Goal: Information Seeking & Learning: Find specific fact

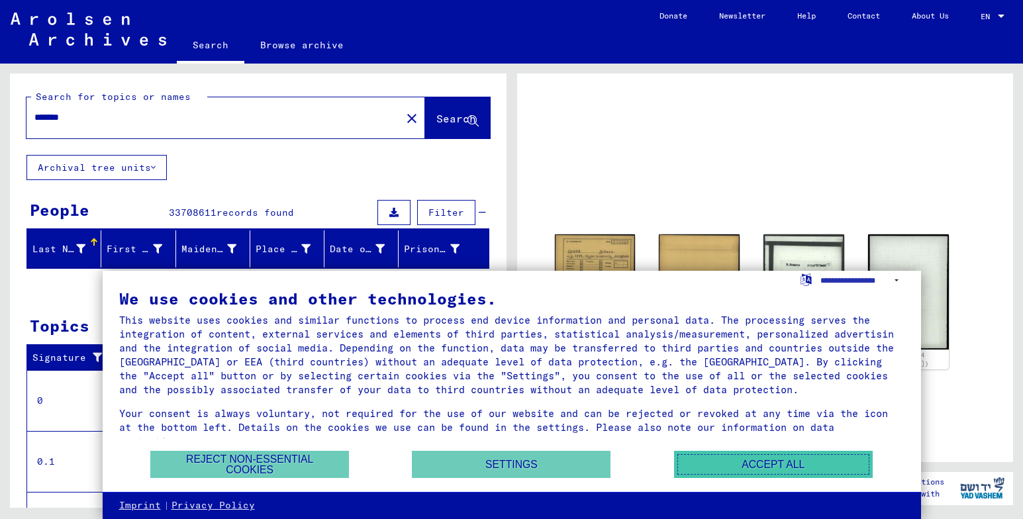
click at [809, 462] on button "Accept all" at bounding box center [773, 464] width 199 height 27
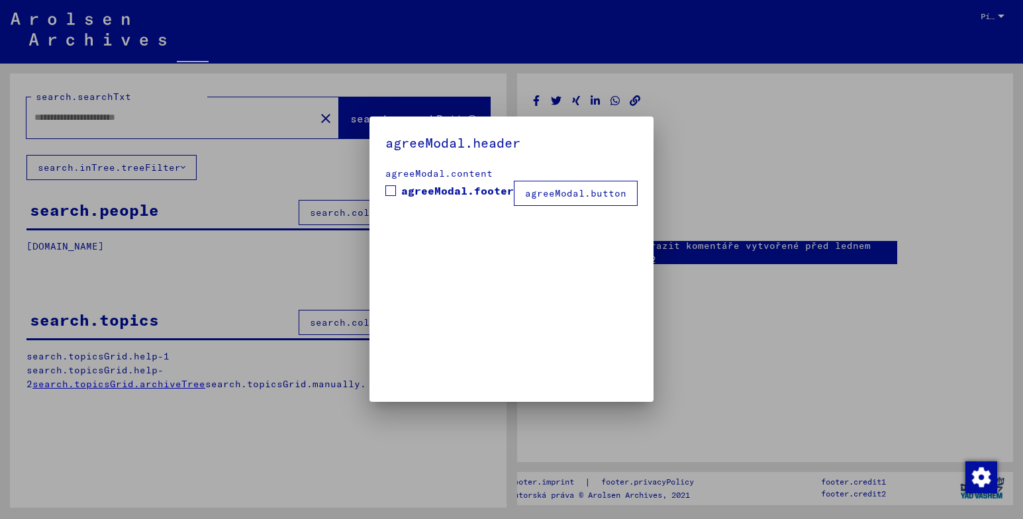
type input "*******"
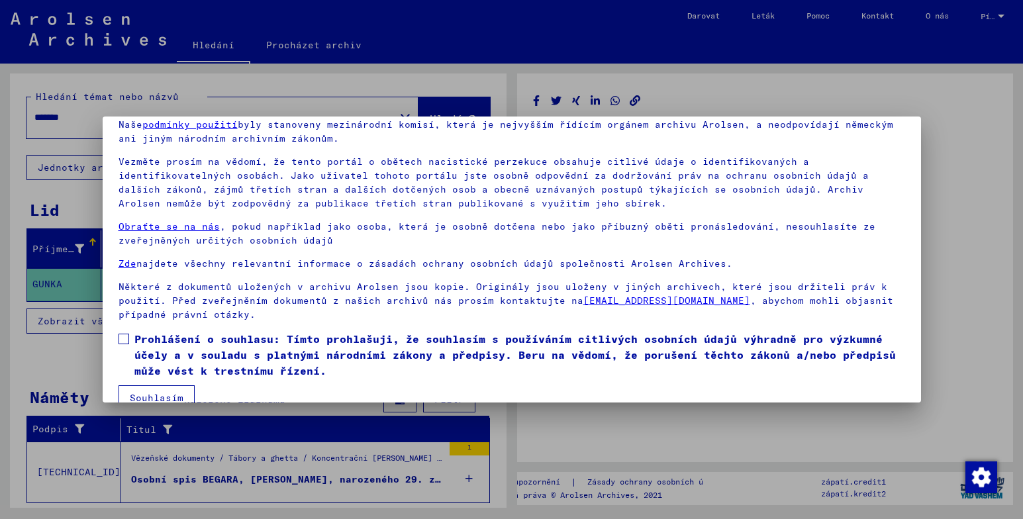
scroll to position [82, 0]
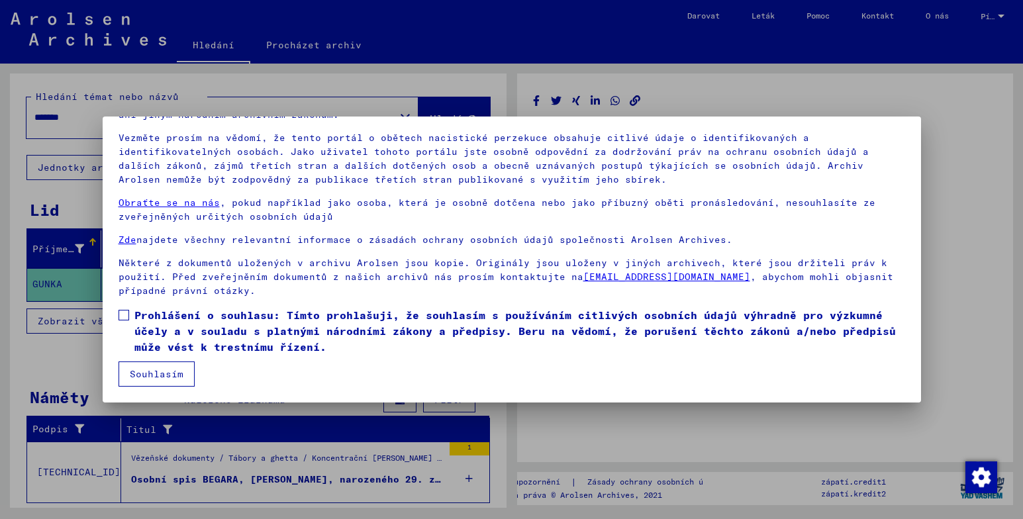
click at [122, 313] on span at bounding box center [124, 315] width 11 height 11
click at [164, 379] on button "Souhlasím" at bounding box center [157, 374] width 76 height 25
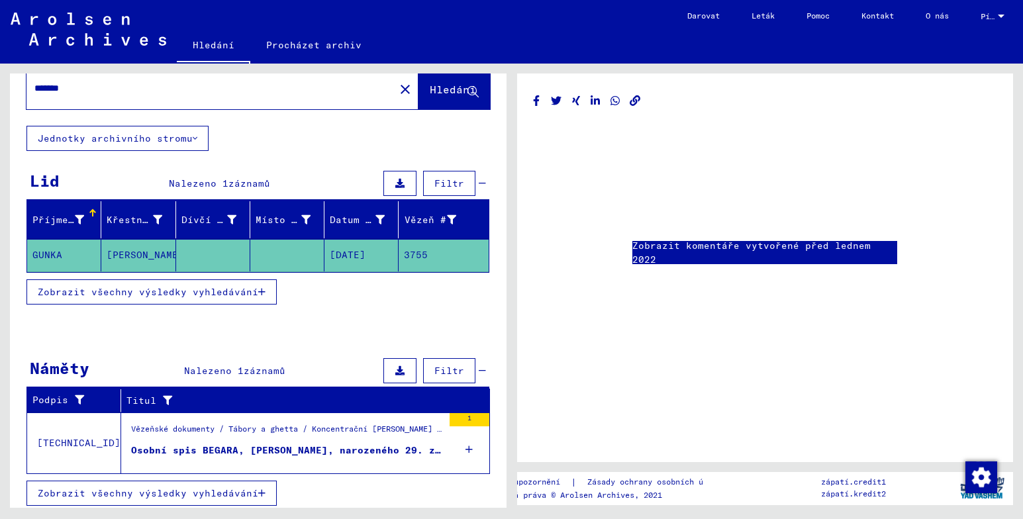
scroll to position [34, 0]
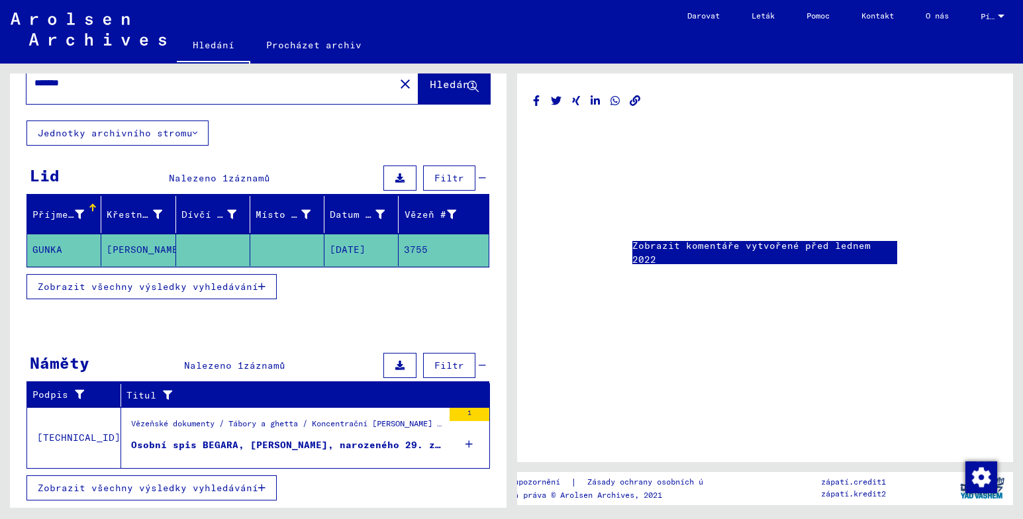
click at [157, 283] on span "Zobrazit všechny výsledky vyhledávání" at bounding box center [148, 287] width 221 height 12
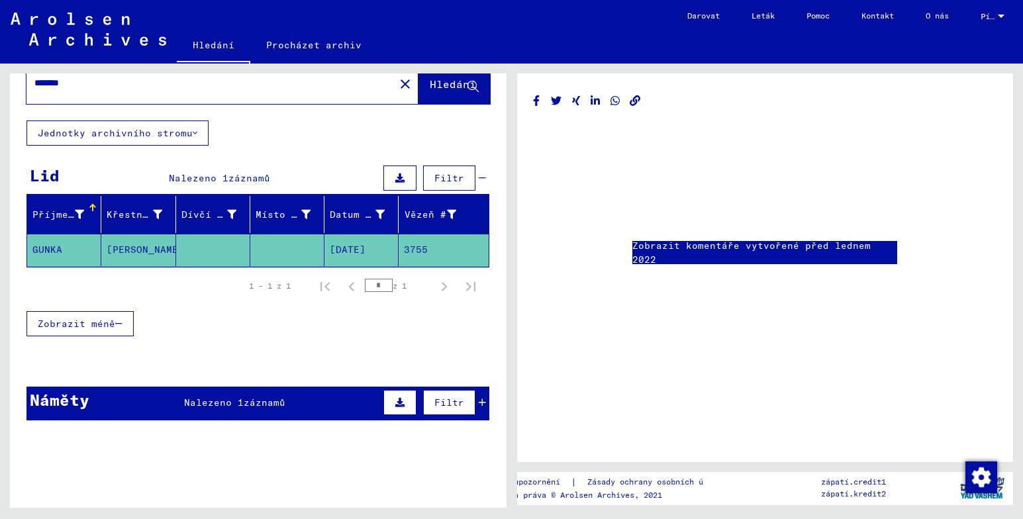
click at [458, 256] on mat-cell "3755" at bounding box center [443, 250] width 89 height 32
drag, startPoint x: 491, startPoint y: 190, endPoint x: 505, endPoint y: 123, distance: 68.2
click at [505, 123] on div "Hledání témat nebo názvů ******* close Hledání Jednotky archivního stromu [PERS…" at bounding box center [258, 296] width 497 height 444
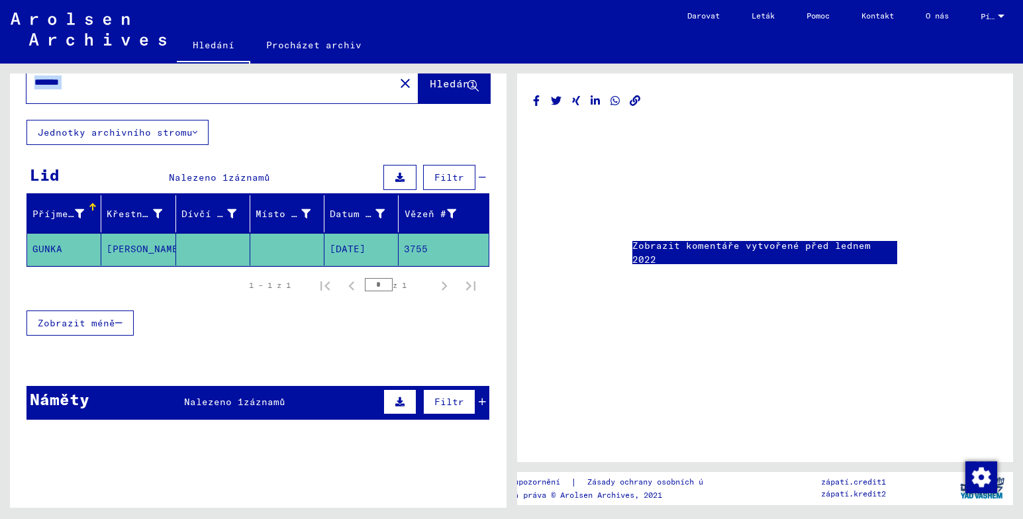
scroll to position [61, 0]
